Goal: Task Accomplishment & Management: Use online tool/utility

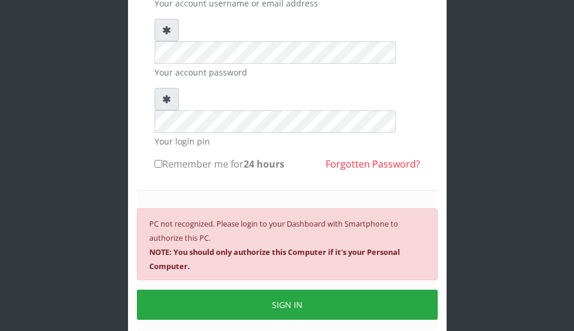
scroll to position [136, 0]
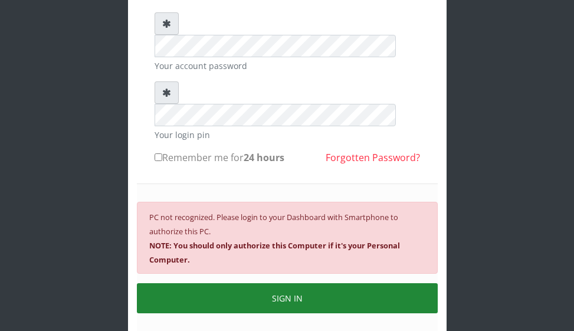
click at [363, 283] on button "SIGN IN" at bounding box center [287, 298] width 301 height 30
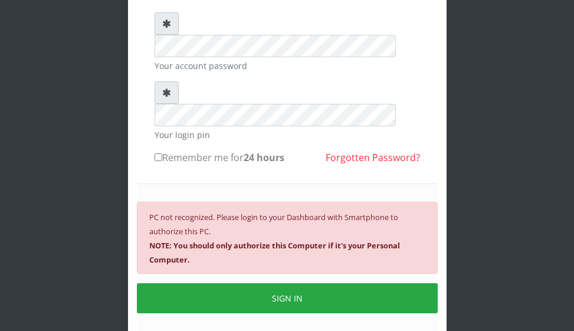
click at [252, 240] on b "NOTE: You should only authorize this Computer if it's your Personal Computer." at bounding box center [274, 252] width 251 height 25
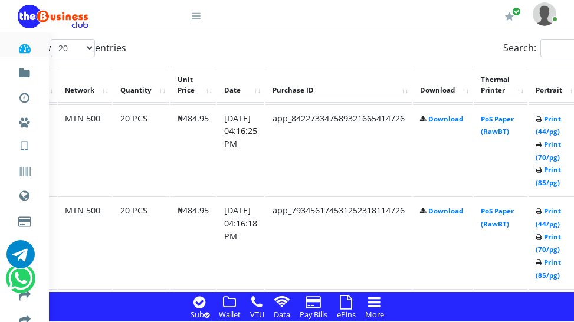
scroll to position [949, 34]
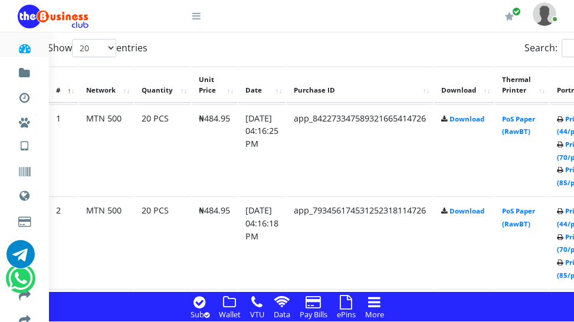
drag, startPoint x: 359, startPoint y: 324, endPoint x: 368, endPoint y: 317, distance: 11.3
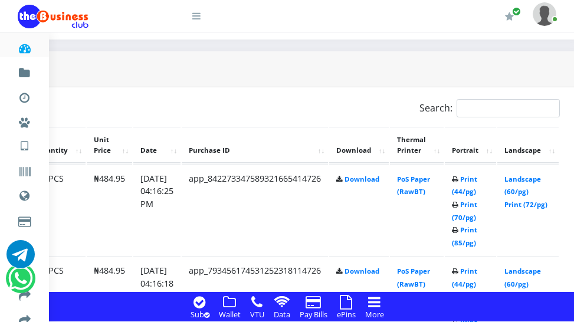
scroll to position [889, 139]
click at [477, 231] on link "Print (85/pg)" at bounding box center [463, 236] width 25 height 22
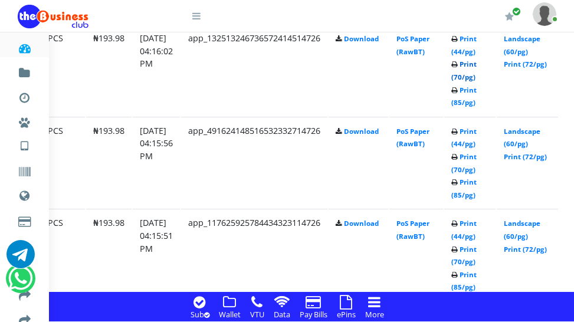
scroll to position [1220, 139]
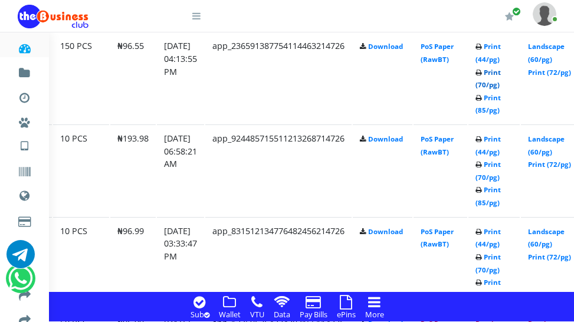
scroll to position [1674, 115]
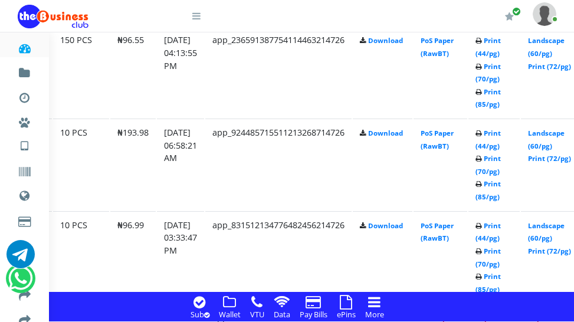
drag, startPoint x: 508, startPoint y: 174, endPoint x: 371, endPoint y: 101, distance: 154.9
click at [352, 101] on td "app_236591387754114463214726" at bounding box center [278, 71] width 146 height 91
